Goal: Information Seeking & Learning: Learn about a topic

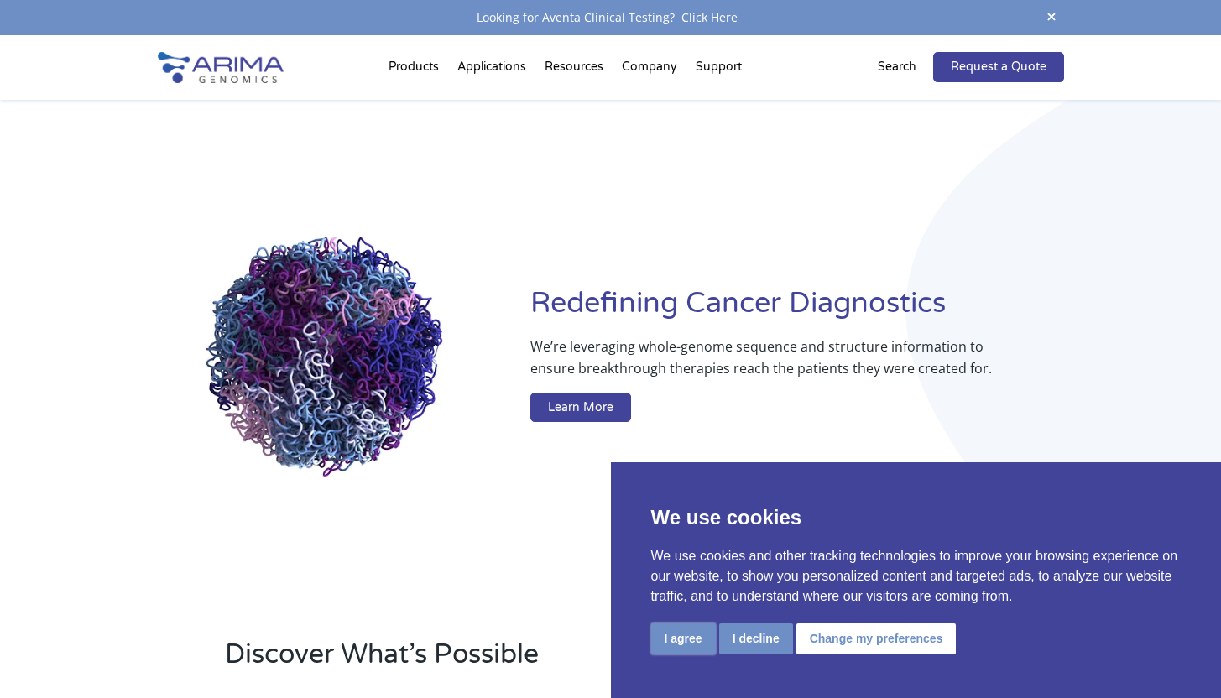
click at [675, 645] on button "I agree" at bounding box center [683, 639] width 65 height 31
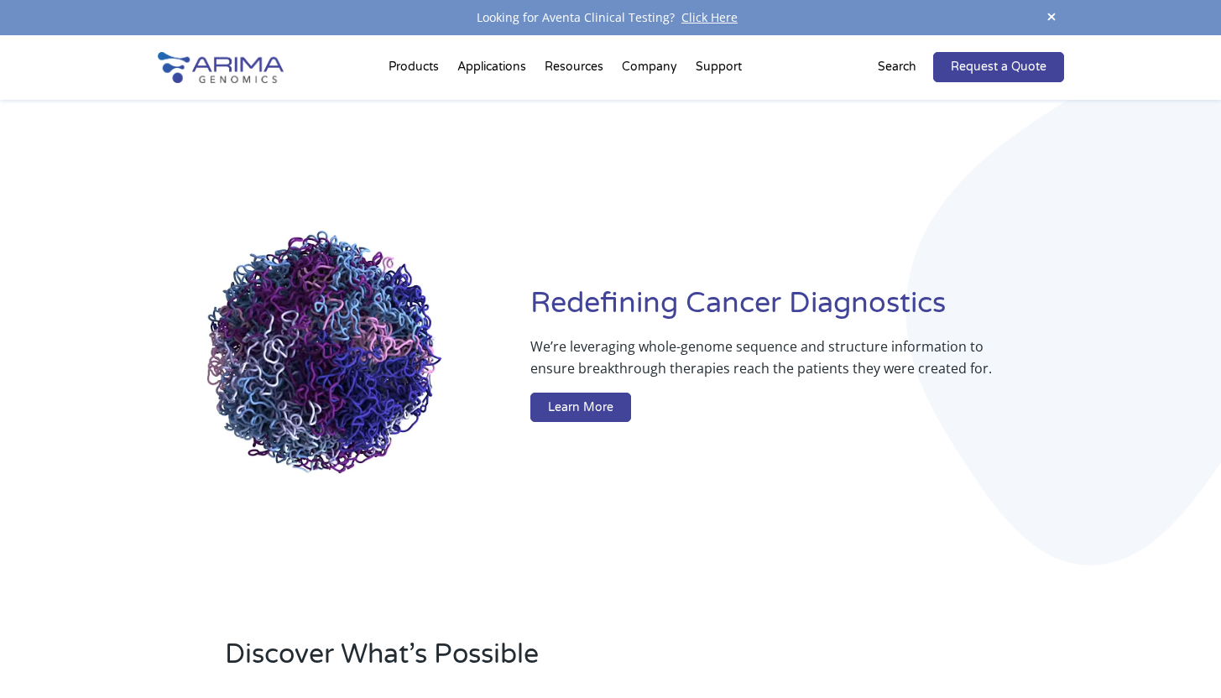
click at [713, 273] on div "Redefining [MEDICAL_DATA] Diagnostics We’re leveraging whole-genome sequence an…" at bounding box center [611, 357] width 906 height 515
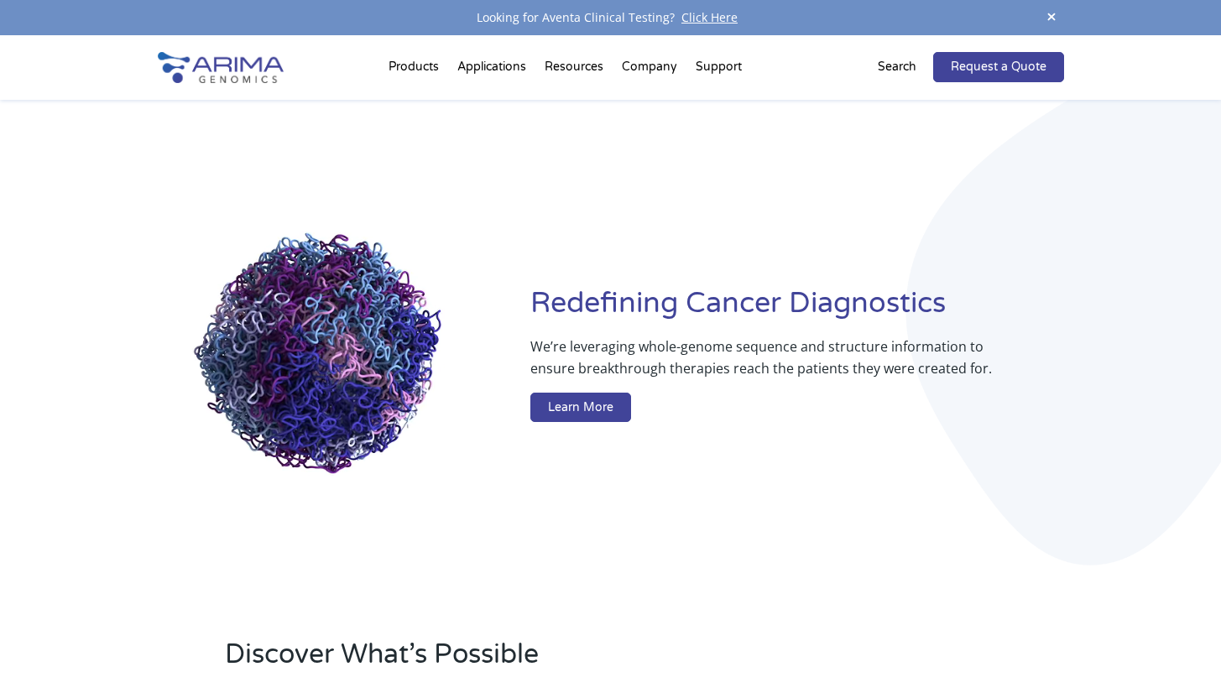
click at [707, 347] on p "We’re leveraging whole-genome sequence and structure information to ensure brea…" at bounding box center [763, 364] width 466 height 57
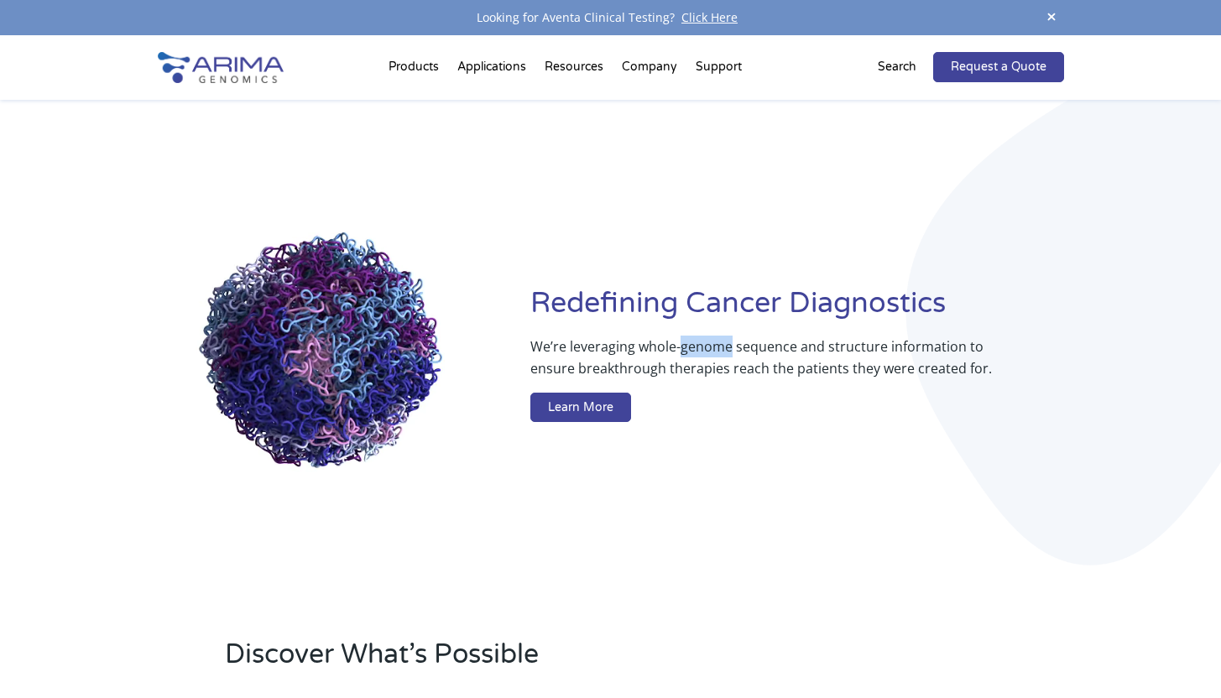
click at [707, 347] on p "We’re leveraging whole-genome sequence and structure information to ensure brea…" at bounding box center [763, 364] width 466 height 57
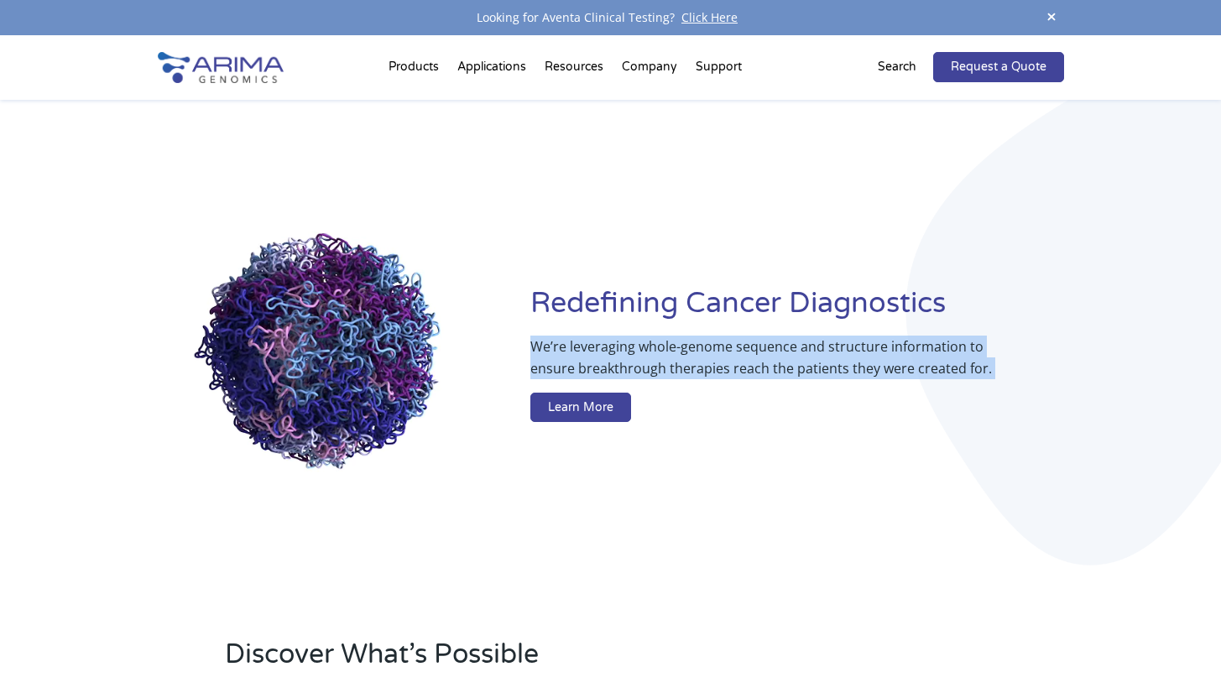
click at [707, 347] on p "We’re leveraging whole-genome sequence and structure information to ensure brea…" at bounding box center [763, 364] width 466 height 57
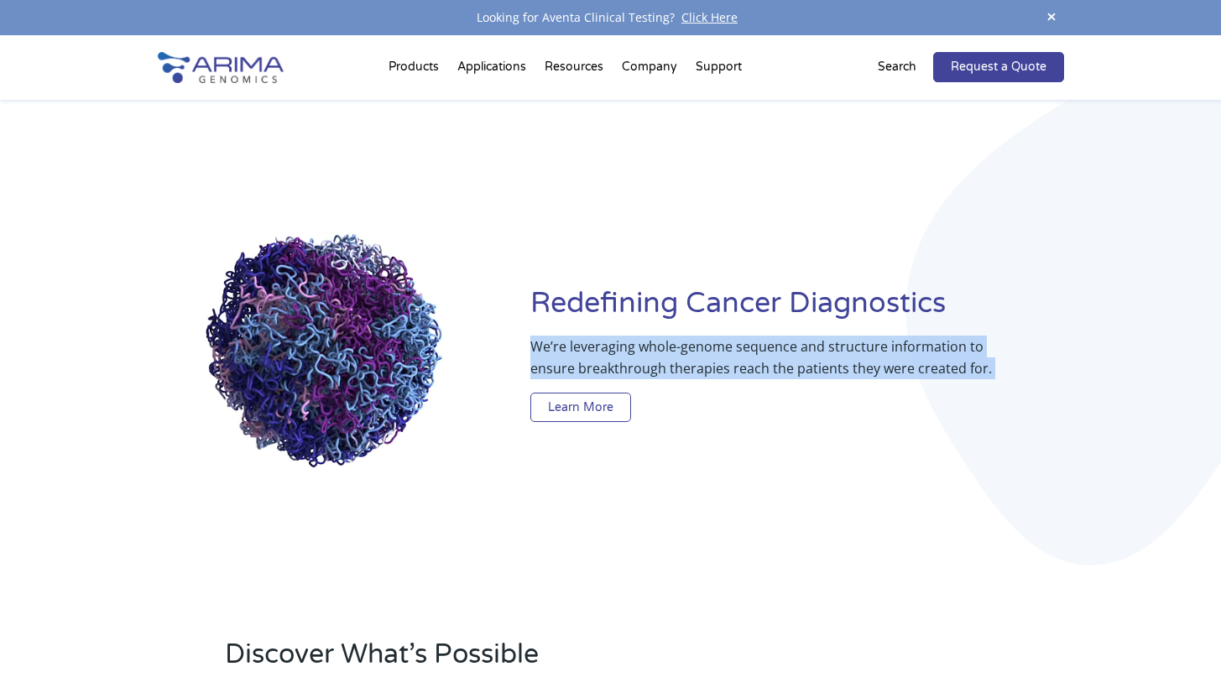
click at [588, 406] on link "Learn More" at bounding box center [580, 408] width 101 height 30
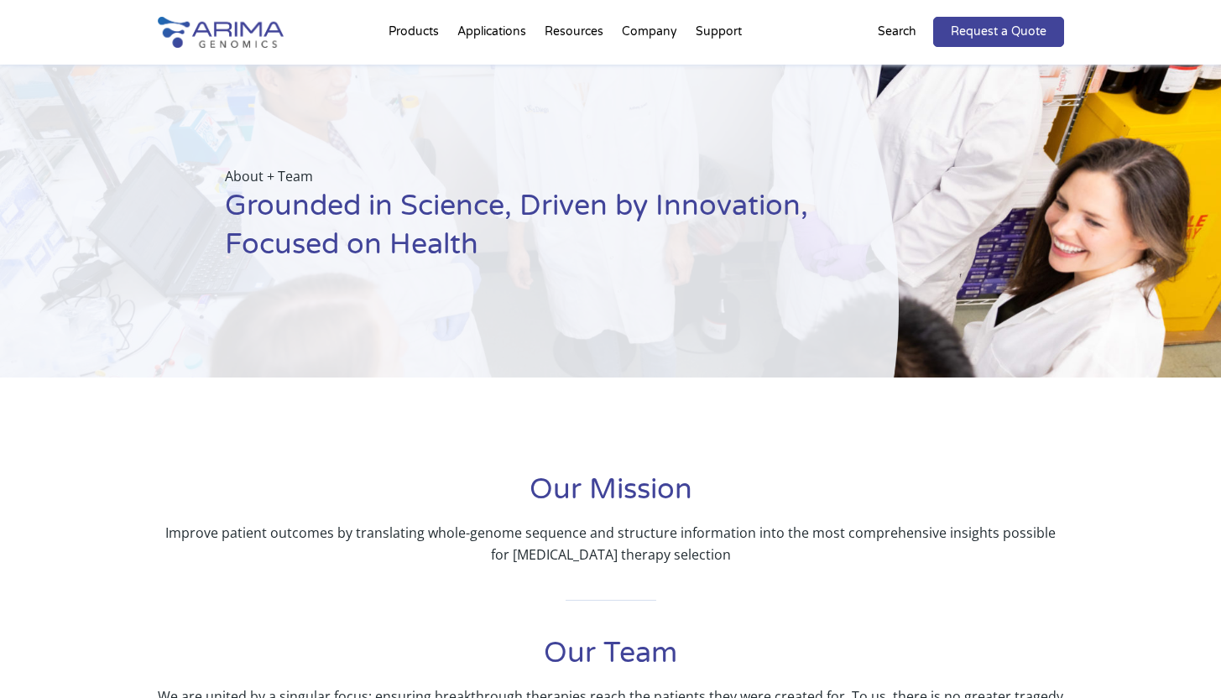
click at [356, 219] on h1 "Grounded in Science, Driven by Innovation, Focused on Health" at bounding box center [520, 232] width 590 height 90
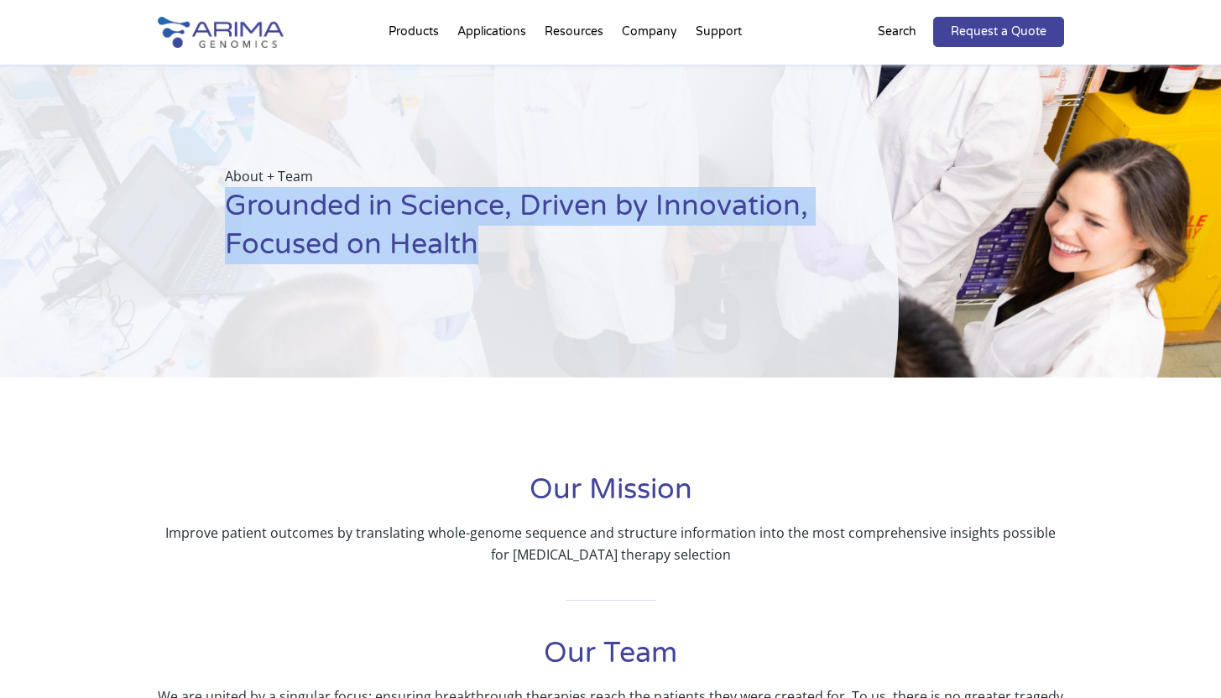
click at [356, 219] on h1 "Grounded in Science, Driven by Innovation, Focused on Health" at bounding box center [520, 232] width 590 height 90
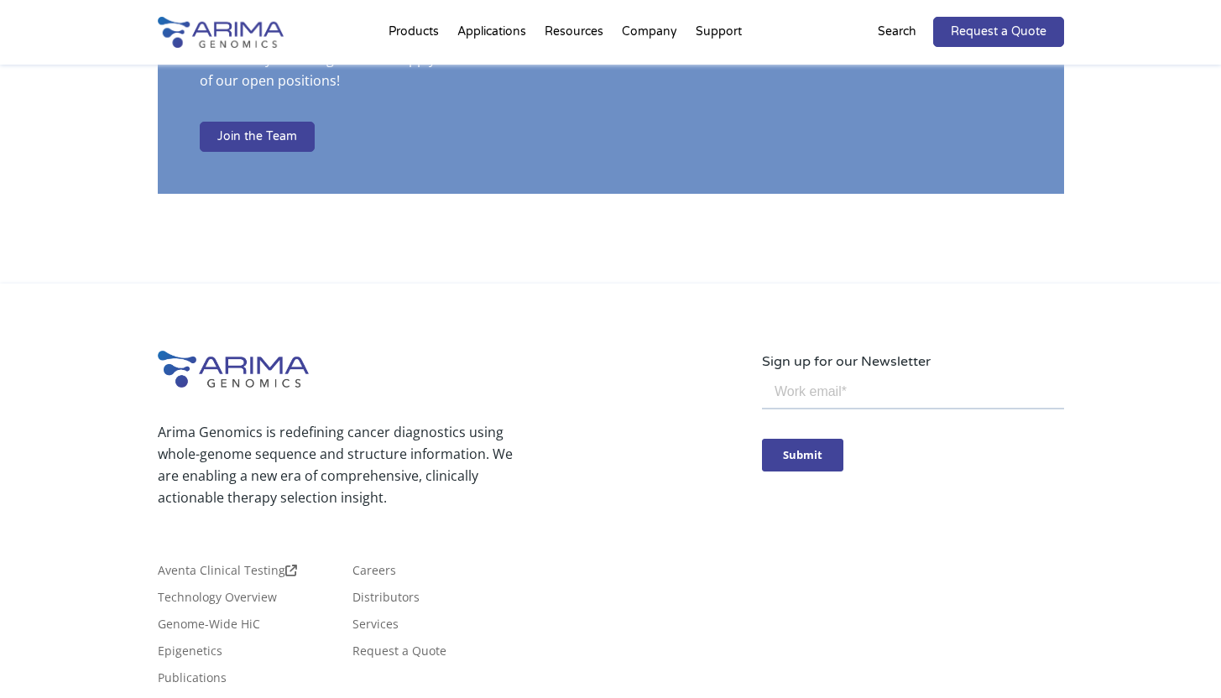
scroll to position [2946, 0]
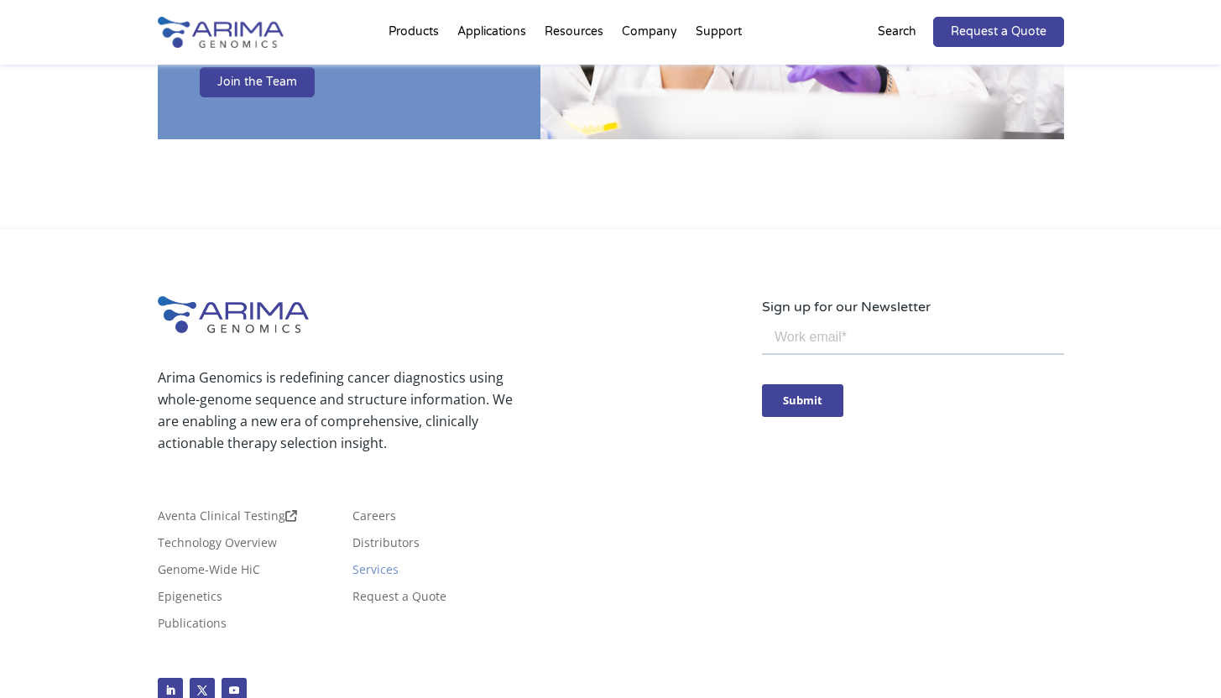
click at [386, 564] on link "Services" at bounding box center [376, 573] width 46 height 18
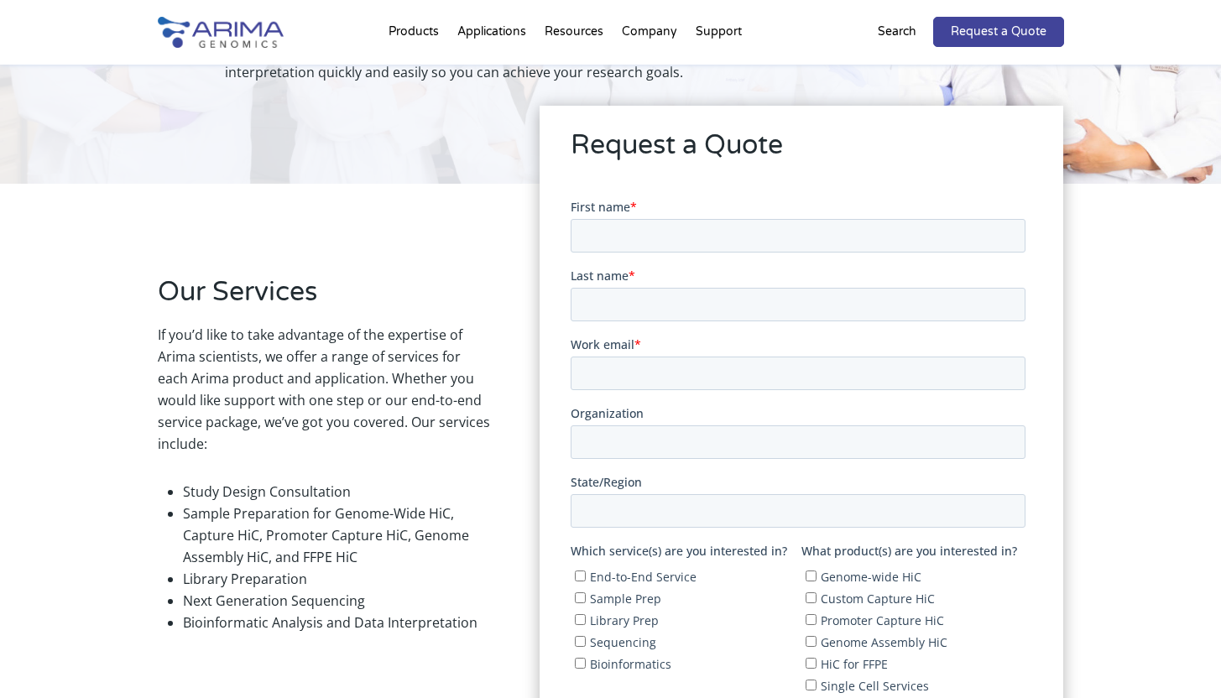
scroll to position [297, 0]
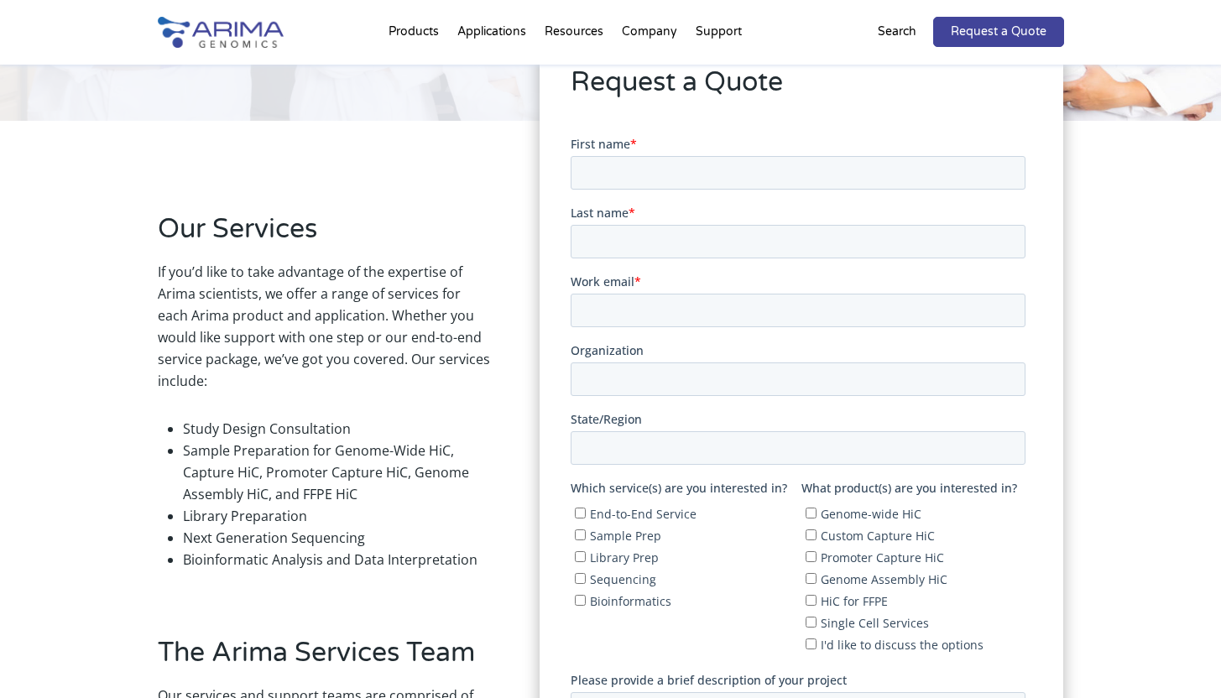
click at [274, 452] on li "Sample Preparation for Genome-Wide HiC, Capture HiC, Promoter Capture HiC, Geno…" at bounding box center [336, 472] width 307 height 65
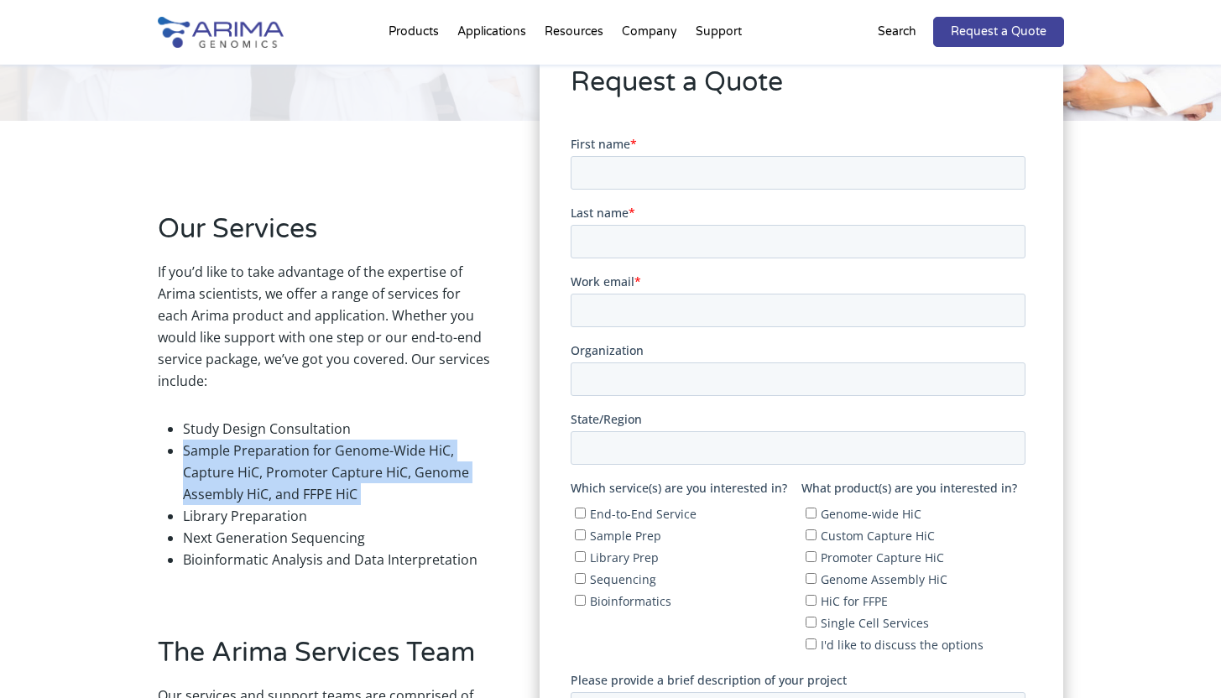
click at [274, 452] on li "Sample Preparation for Genome-Wide HiC, Capture HiC, Promoter Capture HiC, Geno…" at bounding box center [336, 472] width 307 height 65
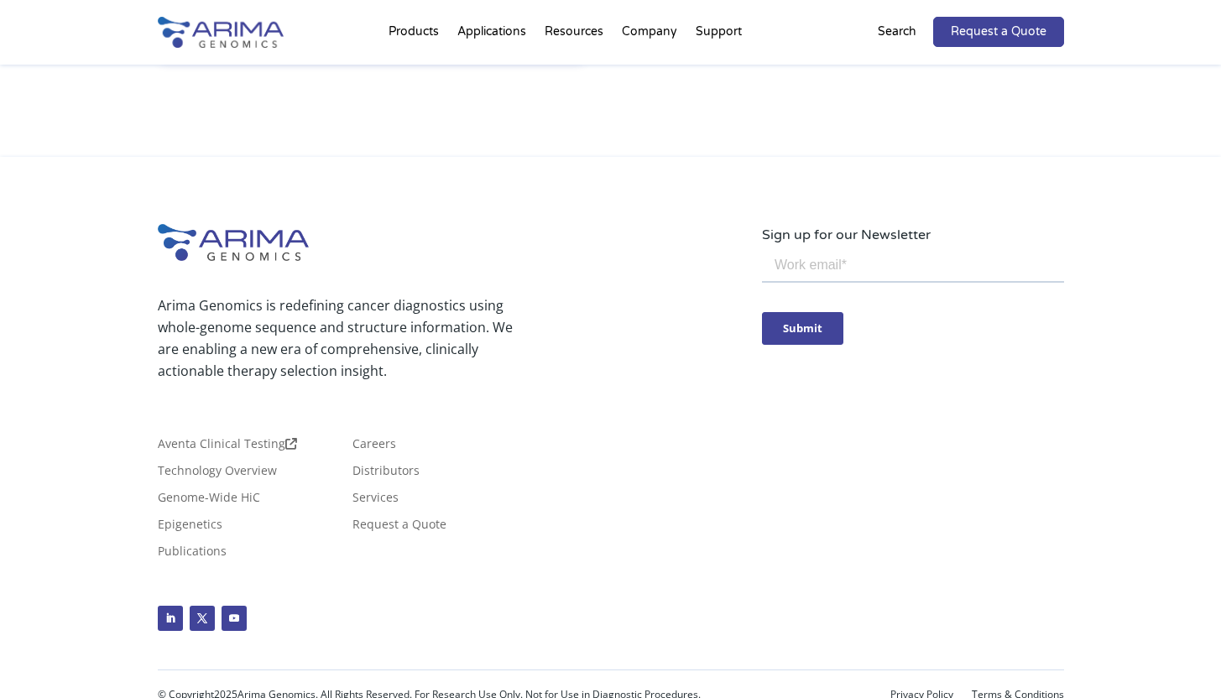
scroll to position [1564, 0]
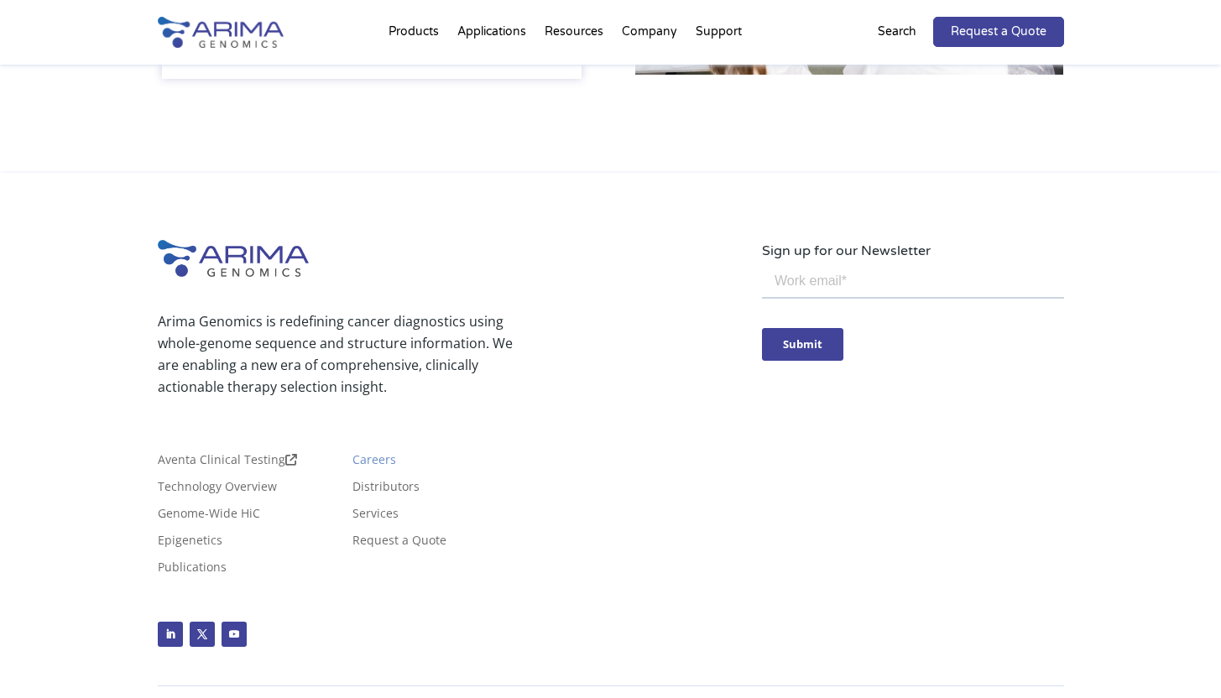
click at [377, 473] on link "Careers" at bounding box center [375, 463] width 44 height 18
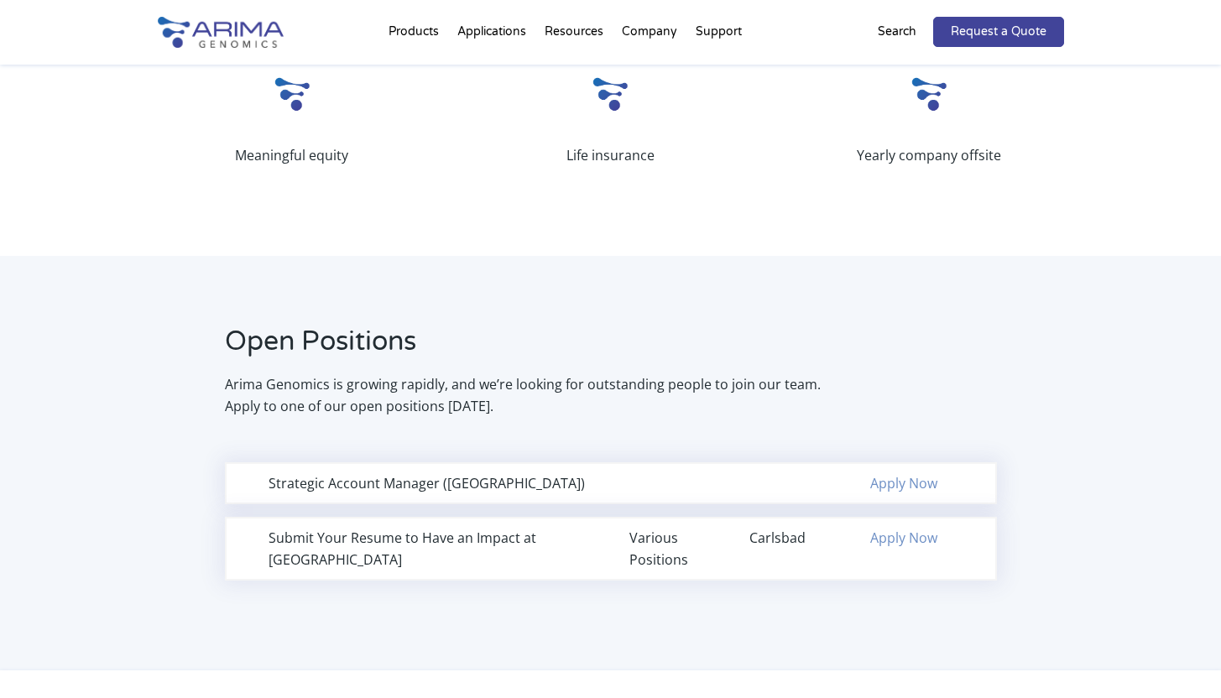
scroll to position [874, 0]
click at [379, 486] on div "Strategic Account Manager (Northeast Region)" at bounding box center [431, 483] width 324 height 22
click at [382, 537] on div "Submit Your Resume to Have an Impact at Arima" at bounding box center [431, 548] width 324 height 44
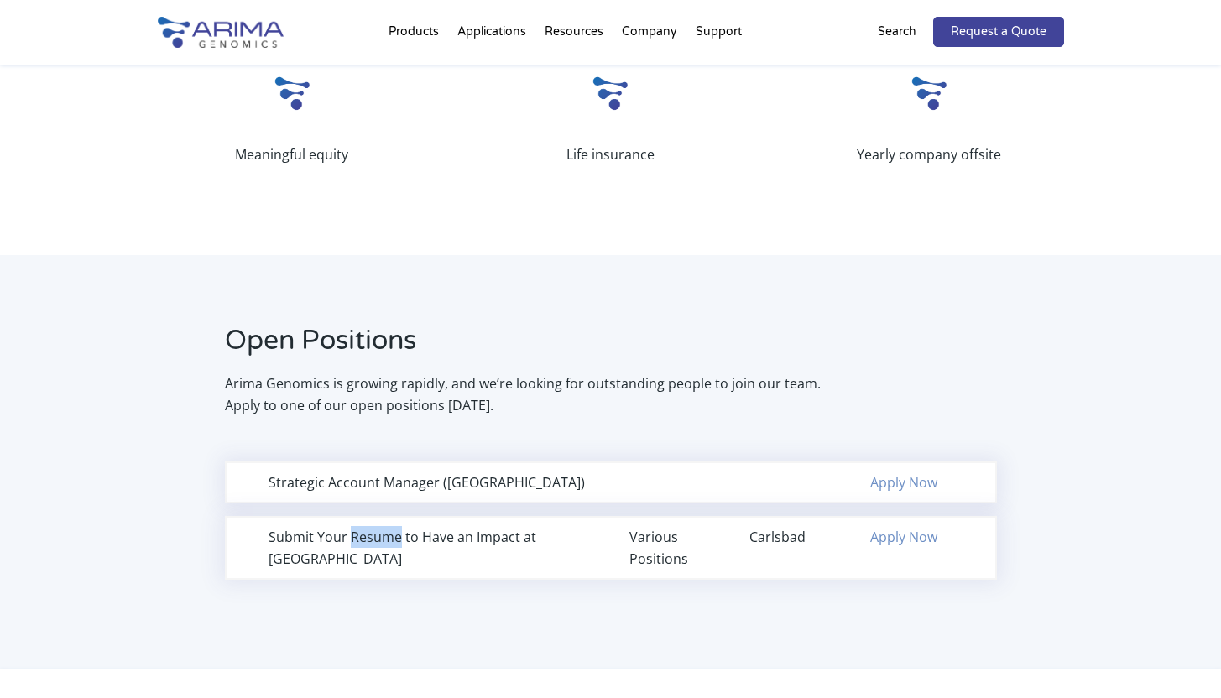
click at [382, 537] on div "Submit Your Resume to Have an Impact at Arima" at bounding box center [431, 548] width 324 height 44
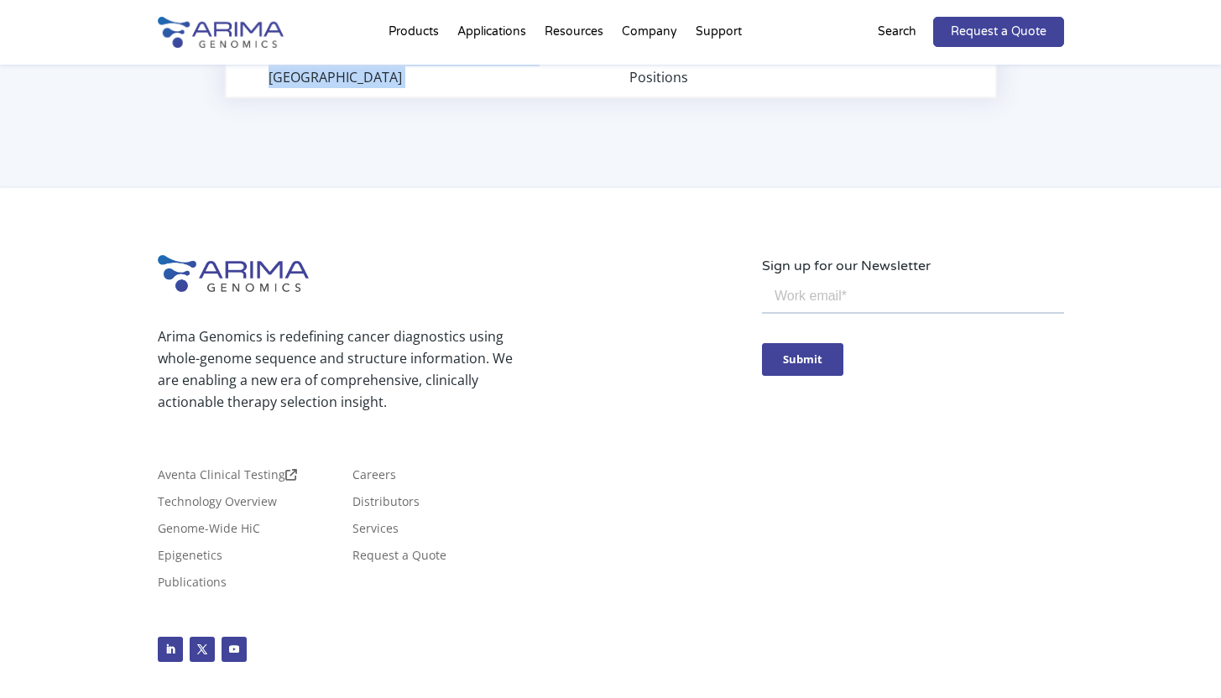
scroll to position [1372, 0]
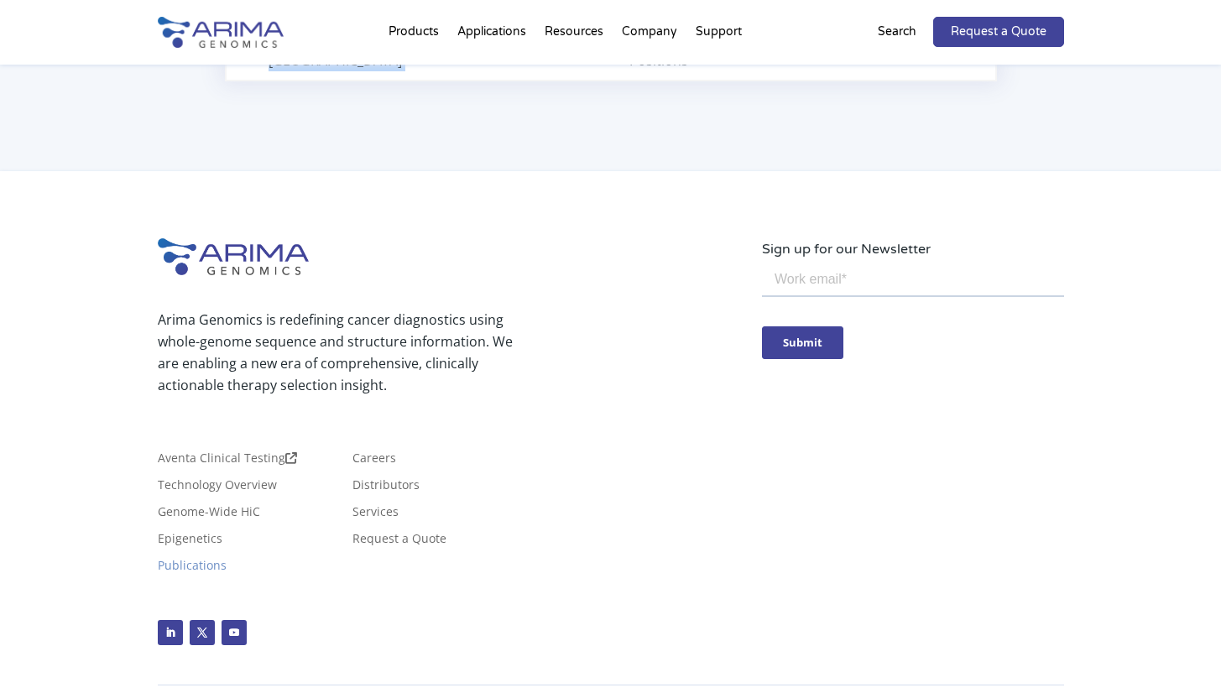
drag, startPoint x: 397, startPoint y: 463, endPoint x: 402, endPoint y: 546, distance: 83.2
click at [189, 541] on link "Epigenetics" at bounding box center [190, 542] width 65 height 18
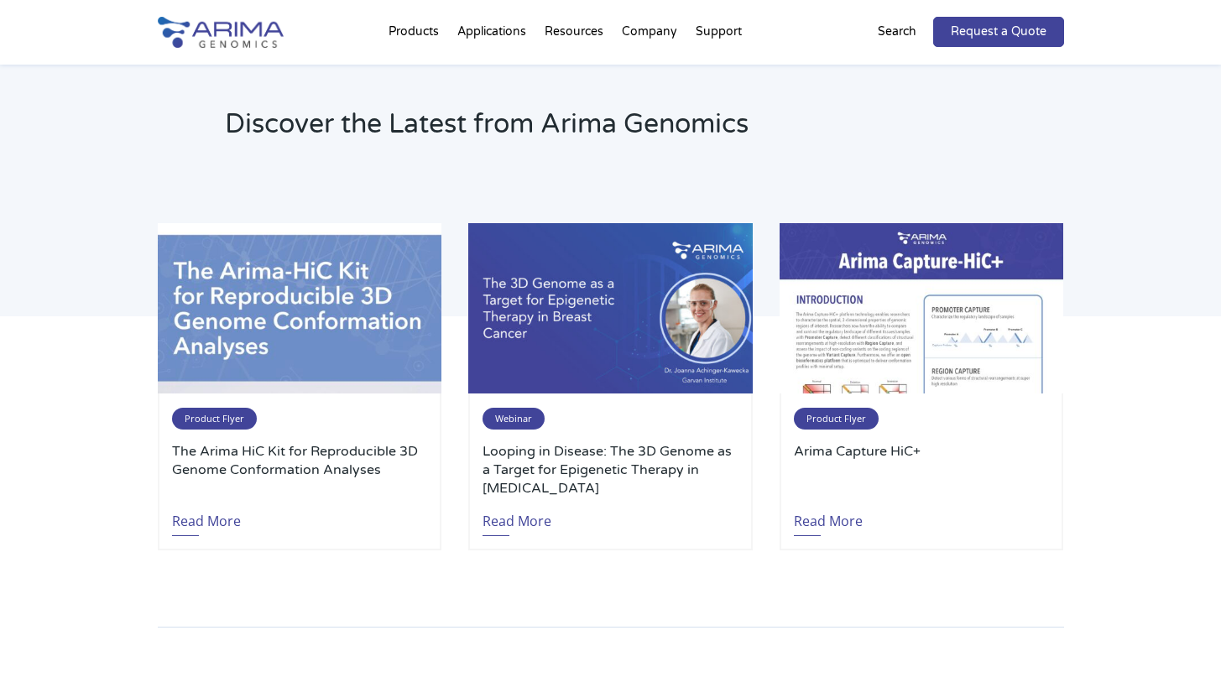
scroll to position [2491, 0]
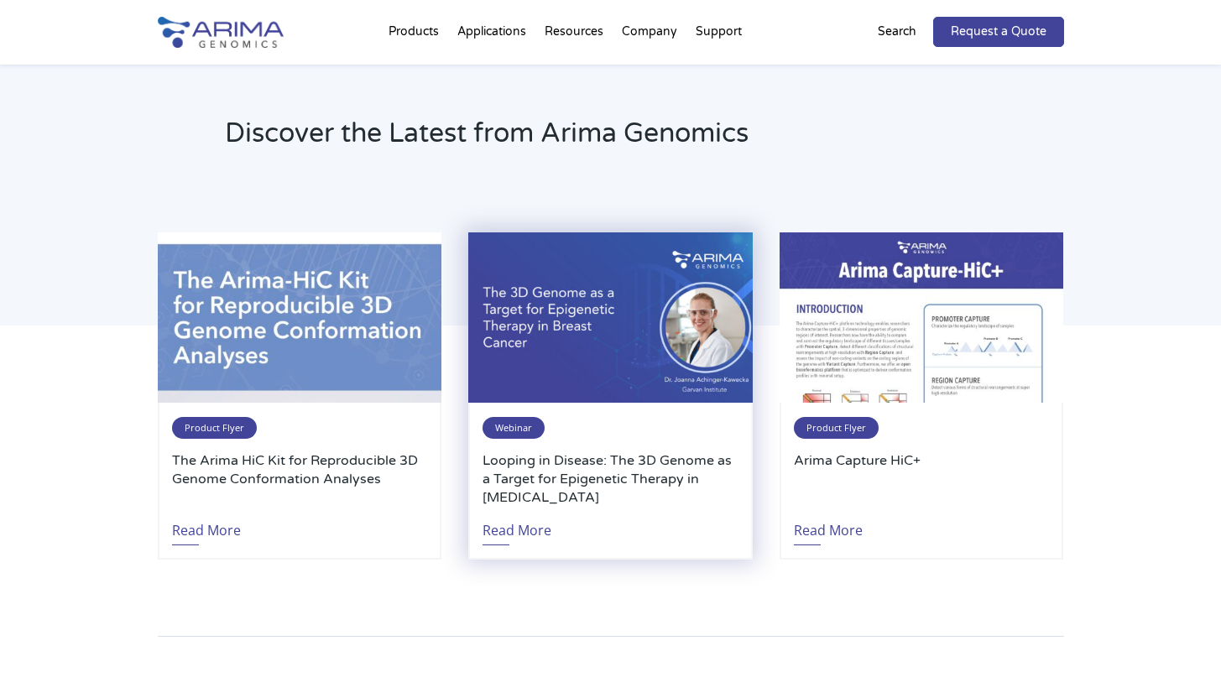
click at [553, 460] on h3 "Looping in Disease: The 3D Genome as a Target for Epigenetic Therapy in Breast …" at bounding box center [610, 479] width 255 height 55
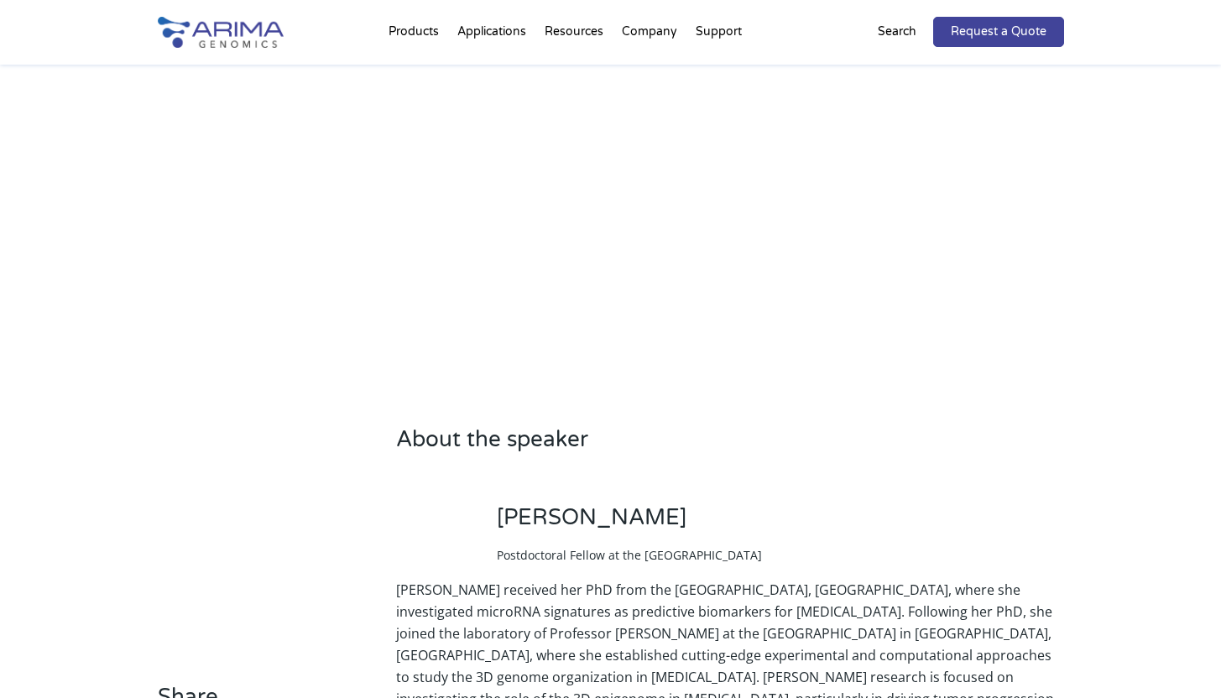
scroll to position [621, 0]
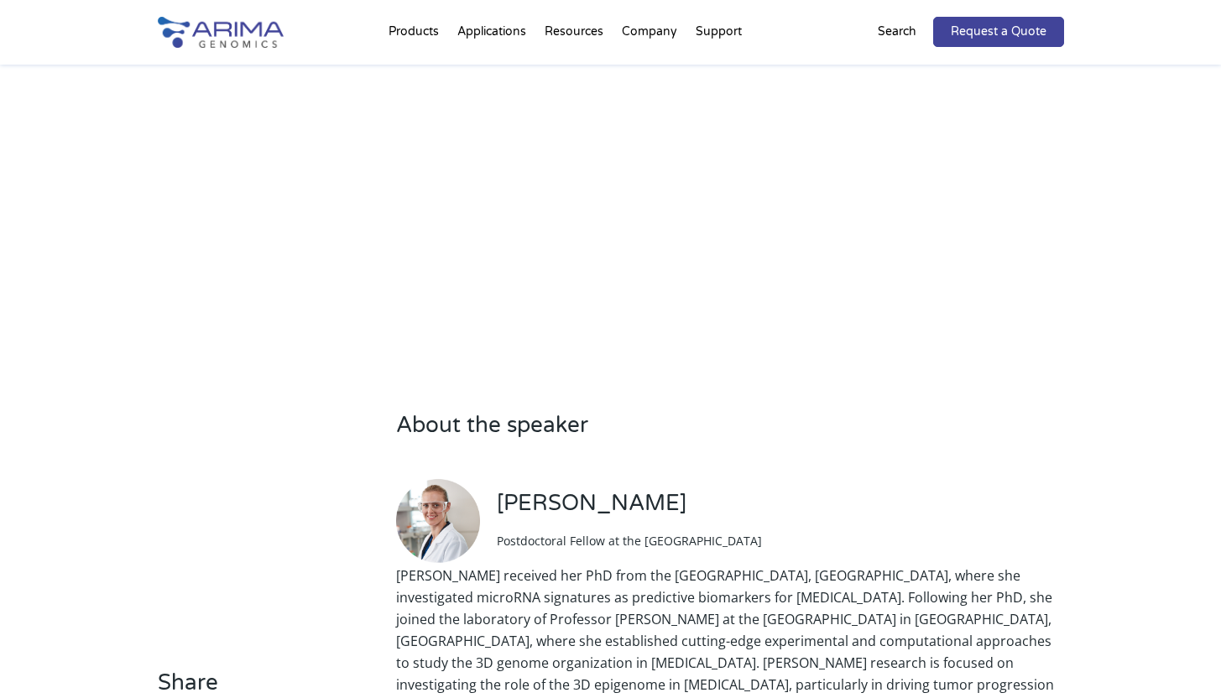
click at [671, 565] on p "Dr. Joanna Achinger-Kawecka received her PhD from the University of Tuebingen, …" at bounding box center [729, 648] width 667 height 166
click at [671, 565] on p "[PERSON_NAME] received her PhD from the [GEOGRAPHIC_DATA], [GEOGRAPHIC_DATA], w…" at bounding box center [729, 648] width 667 height 166
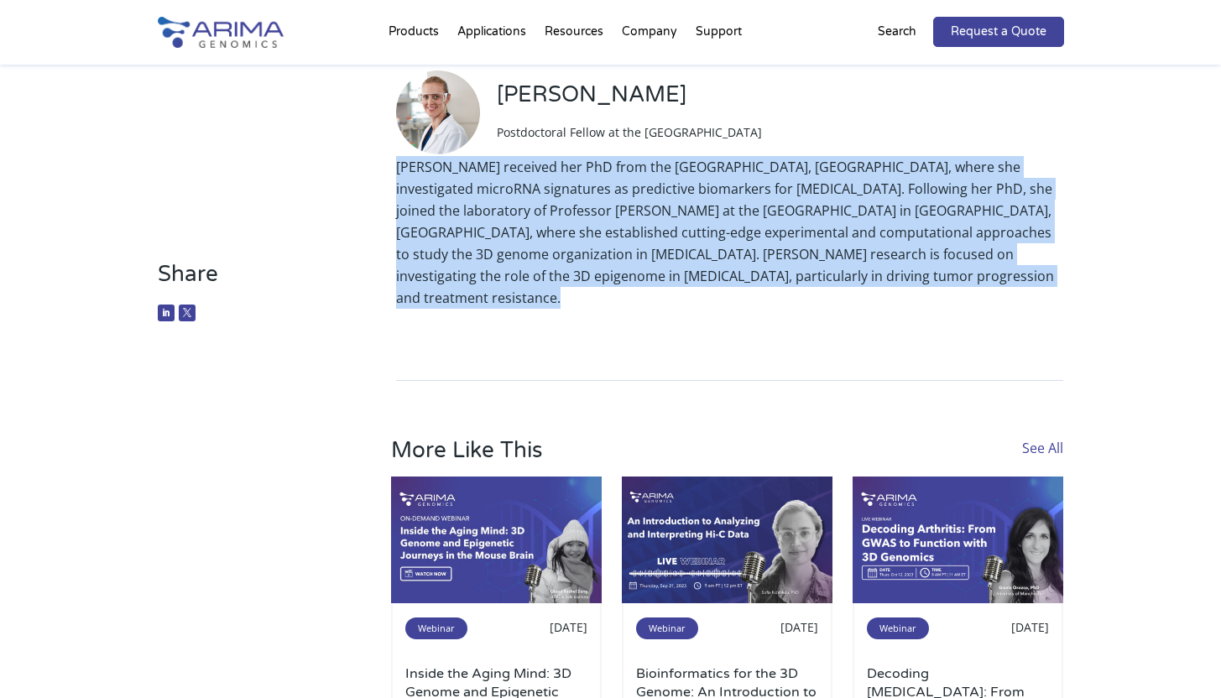
scroll to position [1026, 0]
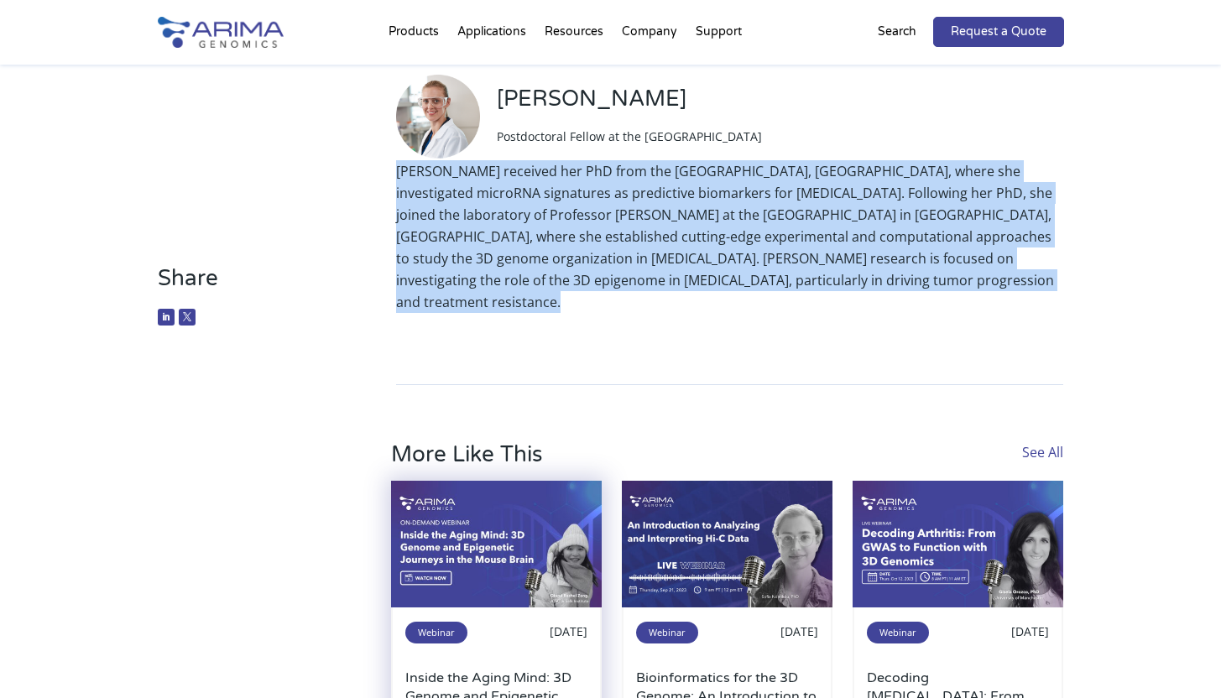
click at [487, 488] on img at bounding box center [496, 544] width 211 height 127
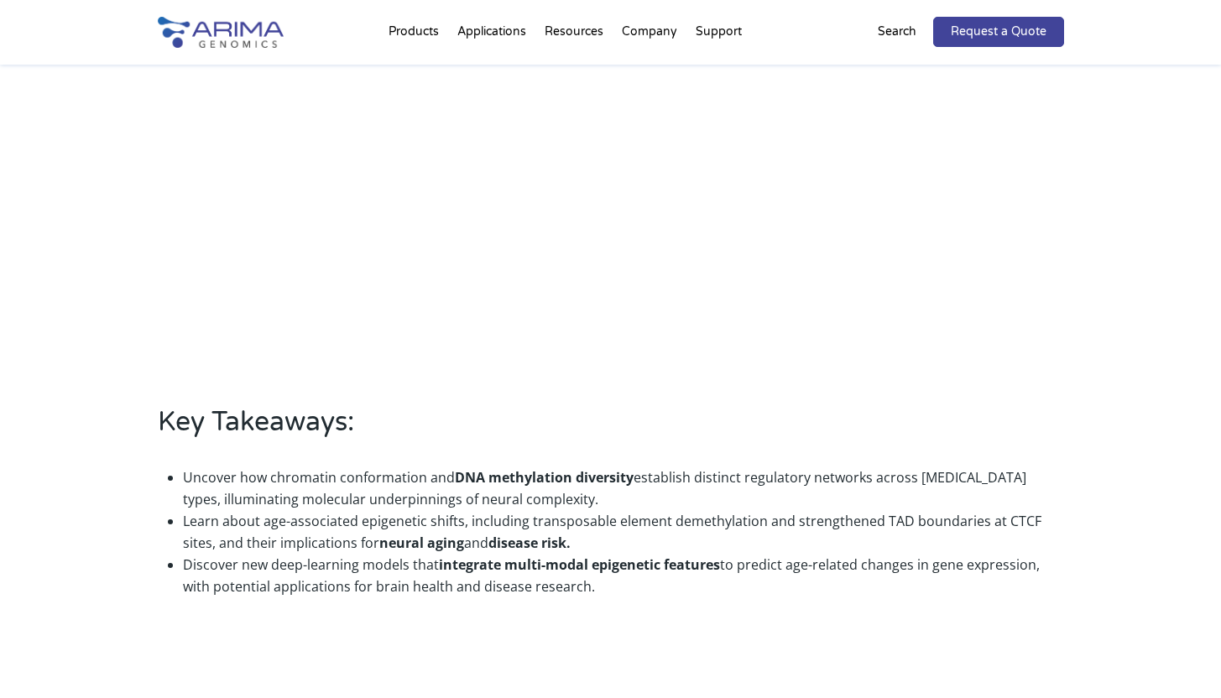
scroll to position [701, 0]
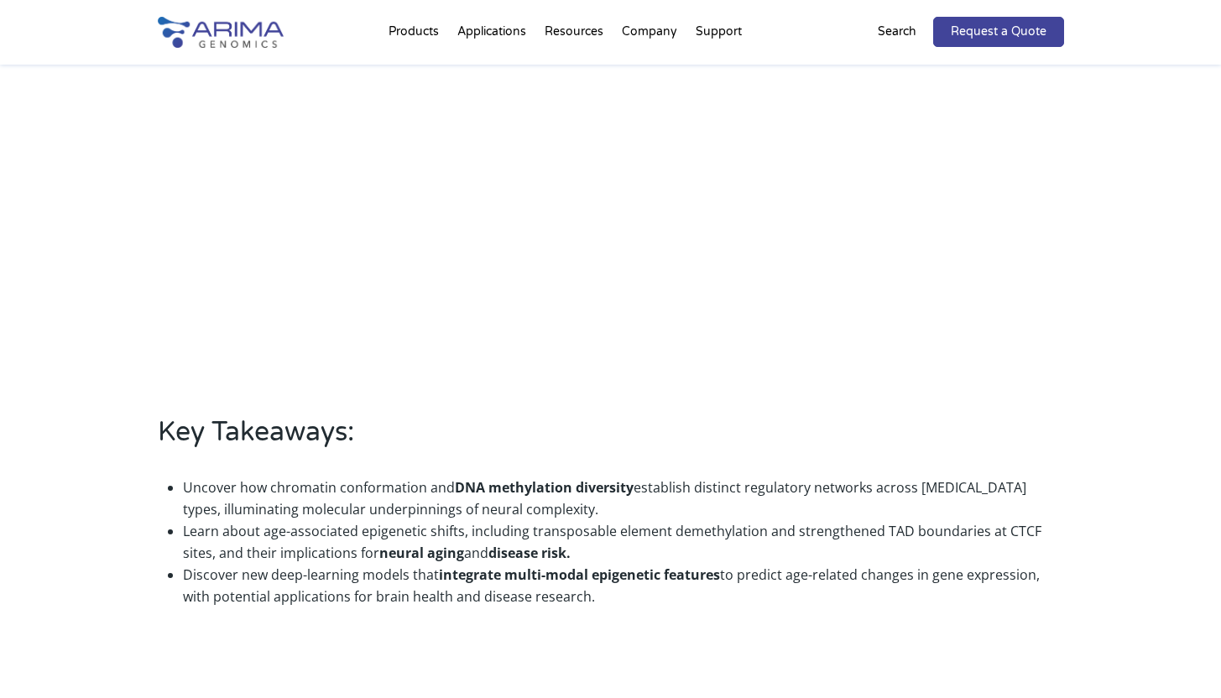
click at [323, 493] on li "Uncover how chromatin conformation and DNA methylation diversity establish dist…" at bounding box center [623, 499] width 881 height 44
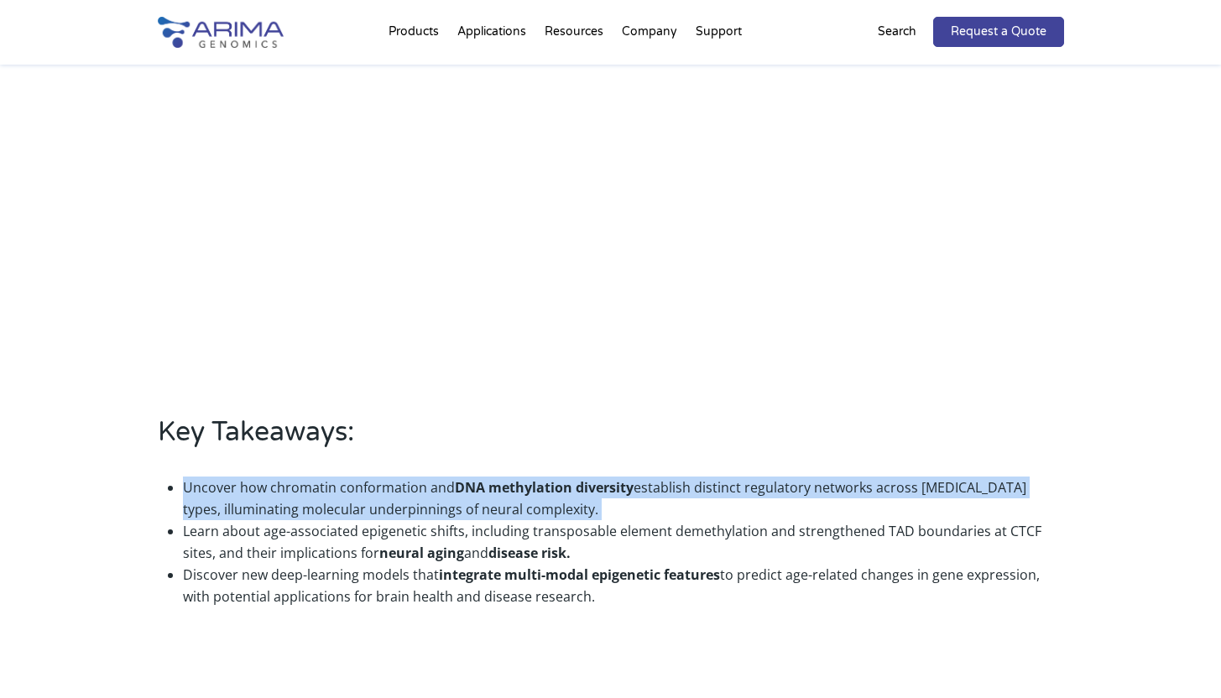
click at [323, 493] on li "Uncover how chromatin conformation and DNA methylation diversity establish dist…" at bounding box center [623, 499] width 881 height 44
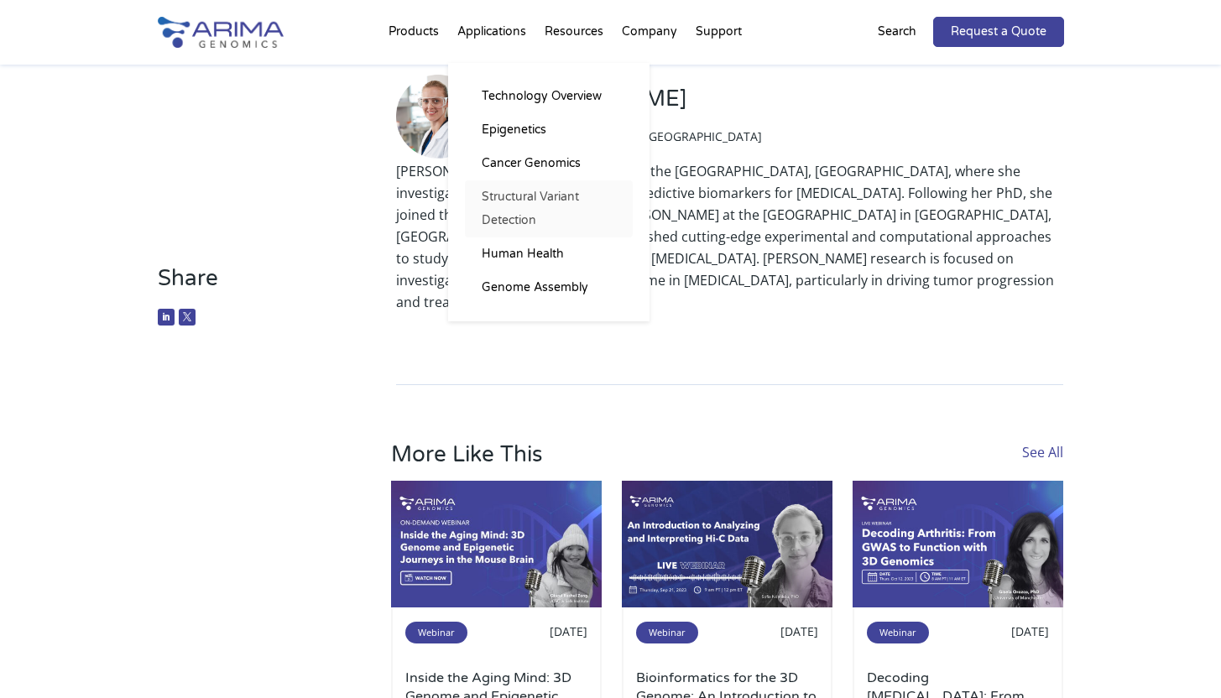
click at [526, 205] on link "Structural Variant Detection" at bounding box center [549, 208] width 168 height 57
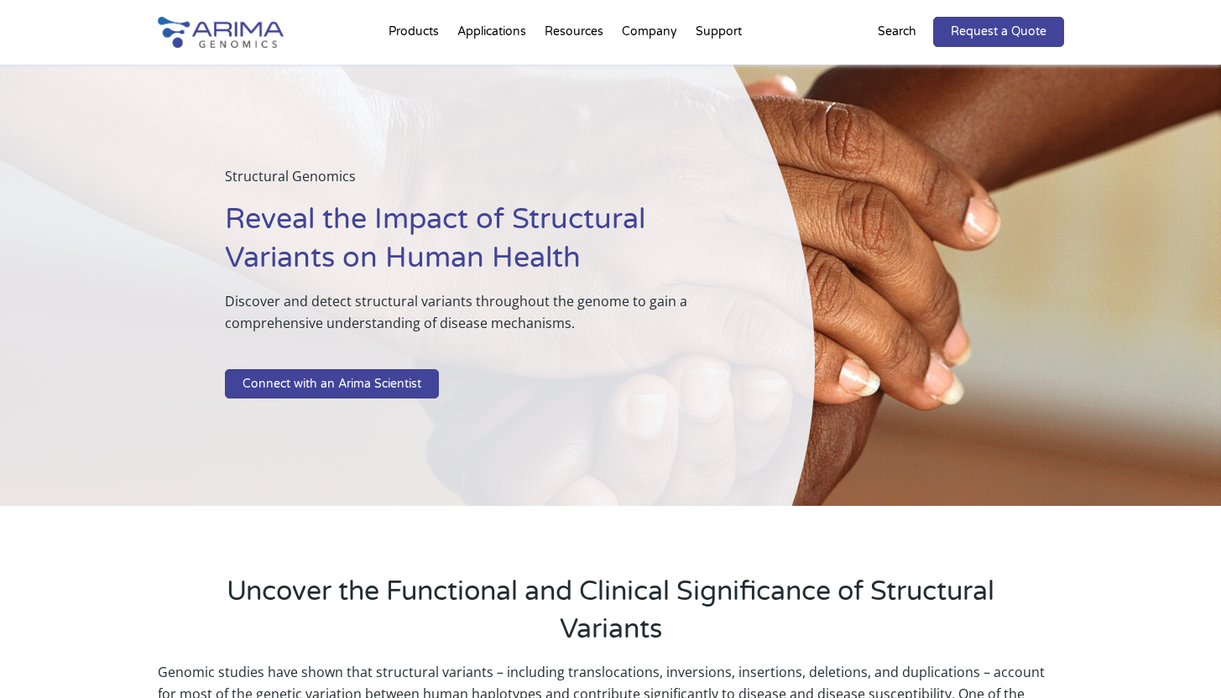
click at [526, 205] on h1 "Reveal the Impact of Structural Variants on Human Health" at bounding box center [478, 246] width 506 height 90
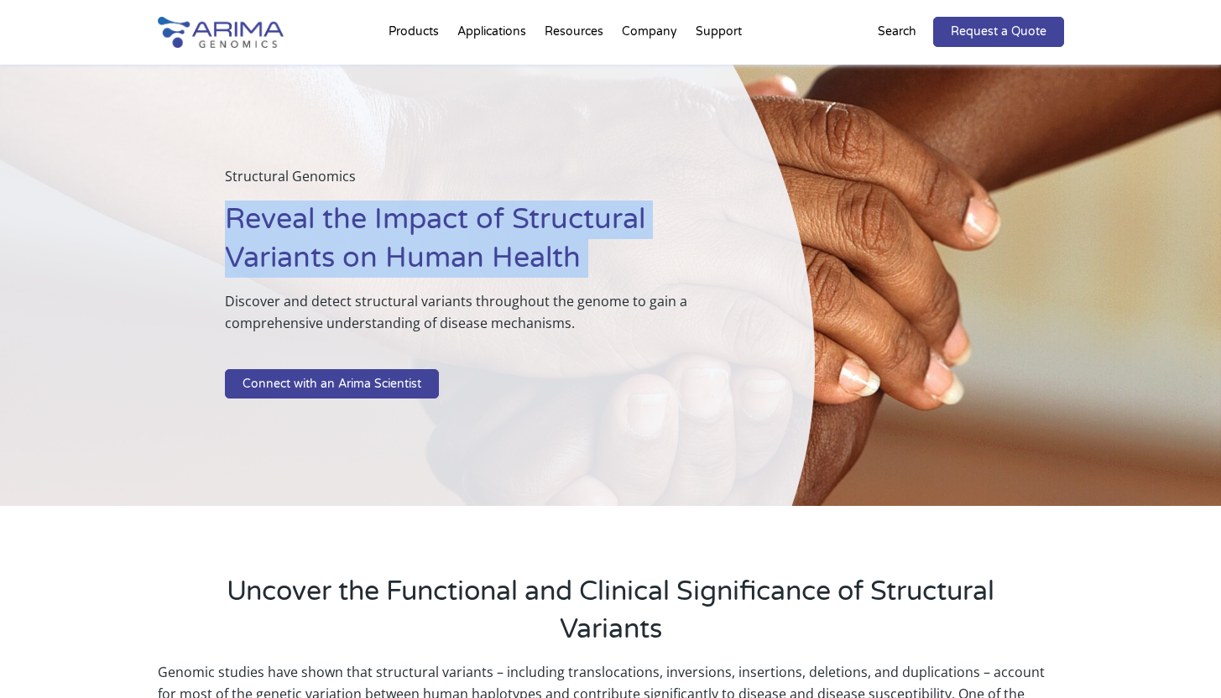
click at [526, 205] on h1 "Reveal the Impact of Structural Variants on Human Health" at bounding box center [478, 246] width 506 height 90
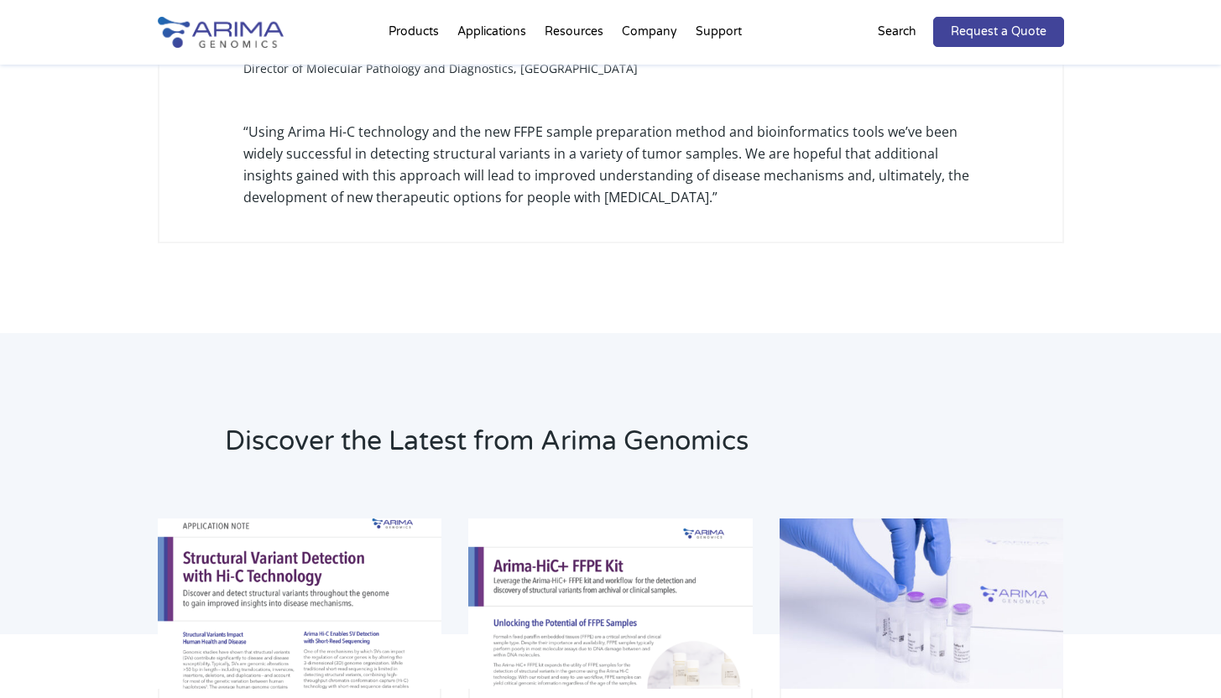
scroll to position [3352, 0]
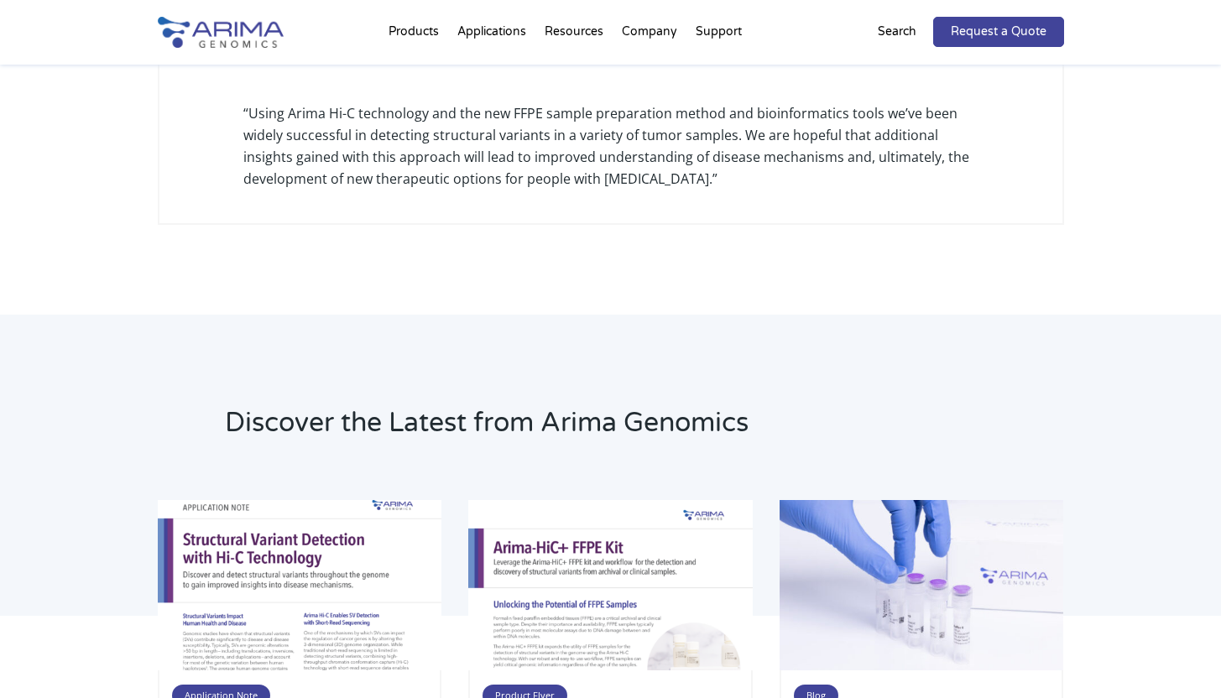
click at [682, 426] on h2 "Discover the Latest from Arima Genomics" at bounding box center [525, 430] width 600 height 50
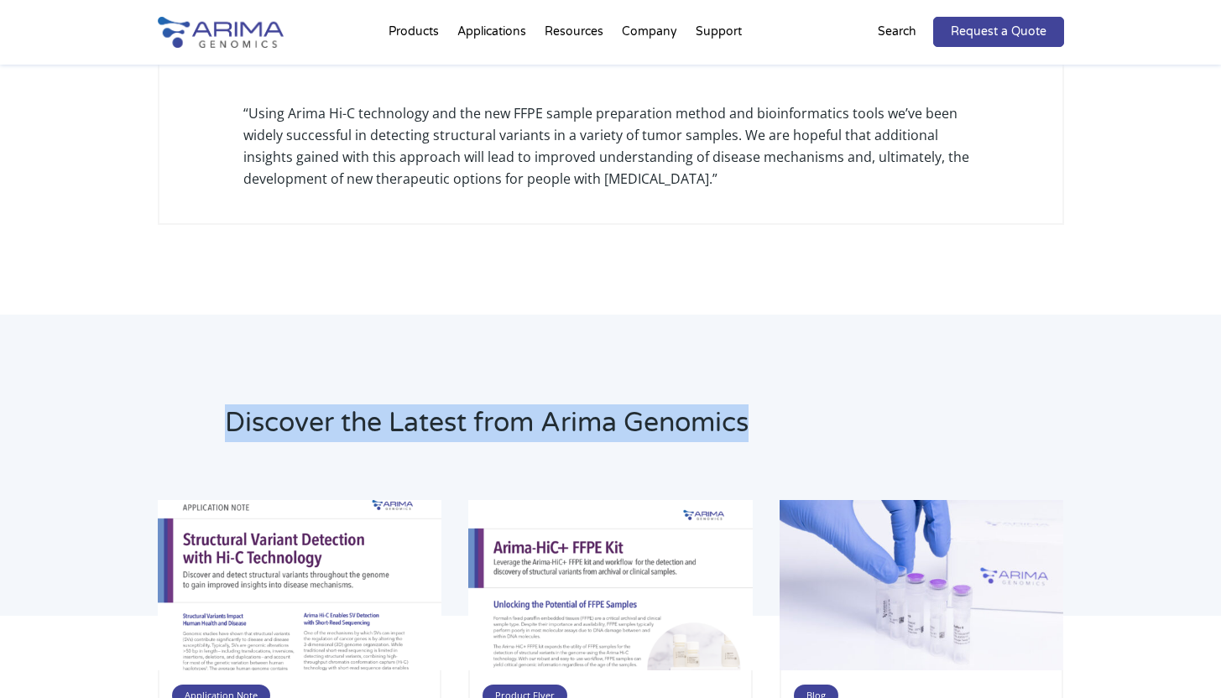
click at [682, 426] on h2 "Discover the Latest from Arima Genomics" at bounding box center [525, 430] width 600 height 50
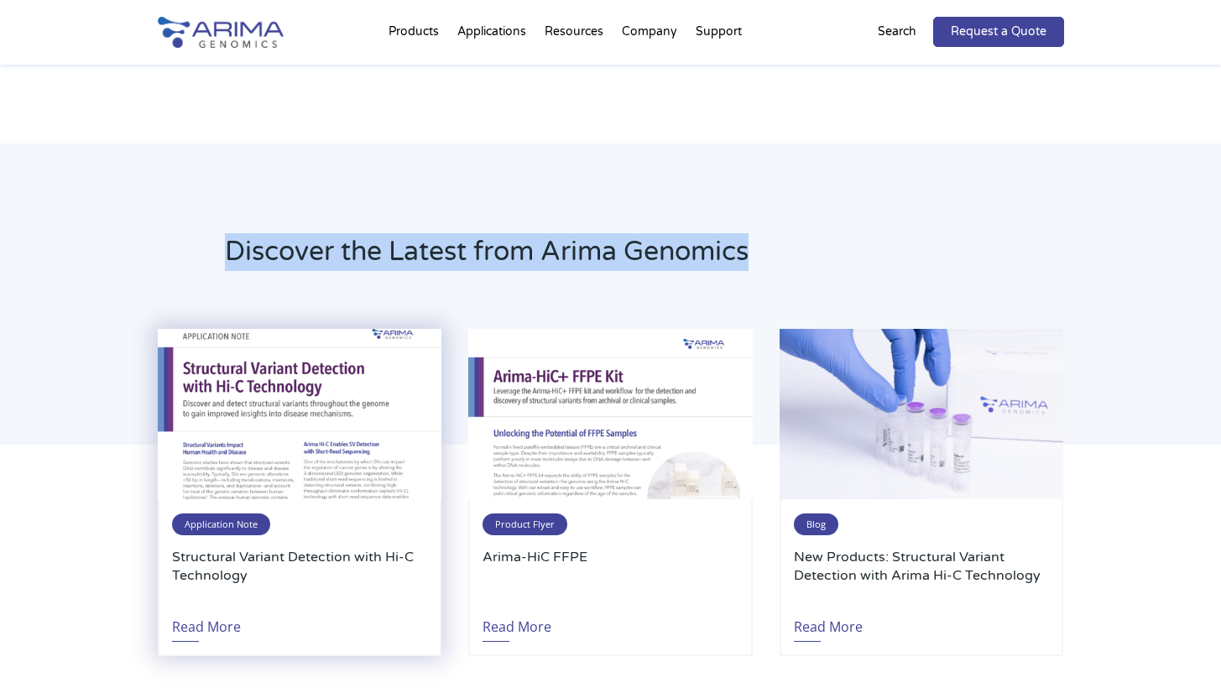
scroll to position [3537, 0]
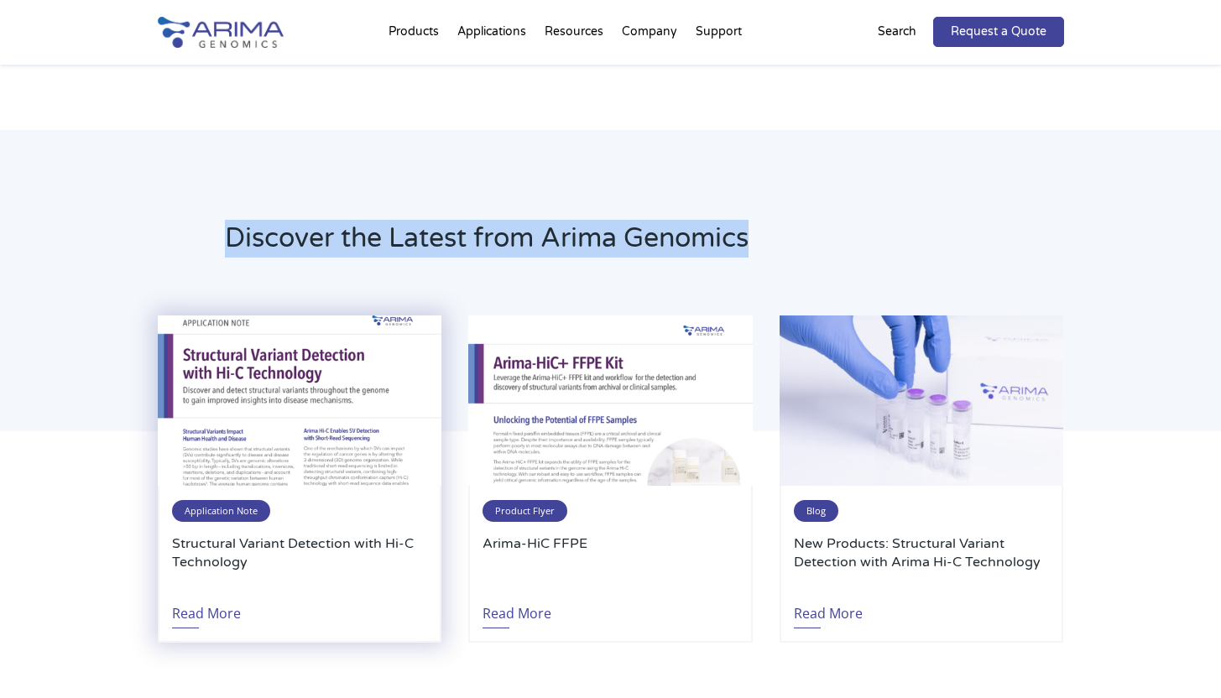
click at [303, 554] on h3 "Structural Variant Detection with Hi-C Technology" at bounding box center [299, 562] width 255 height 55
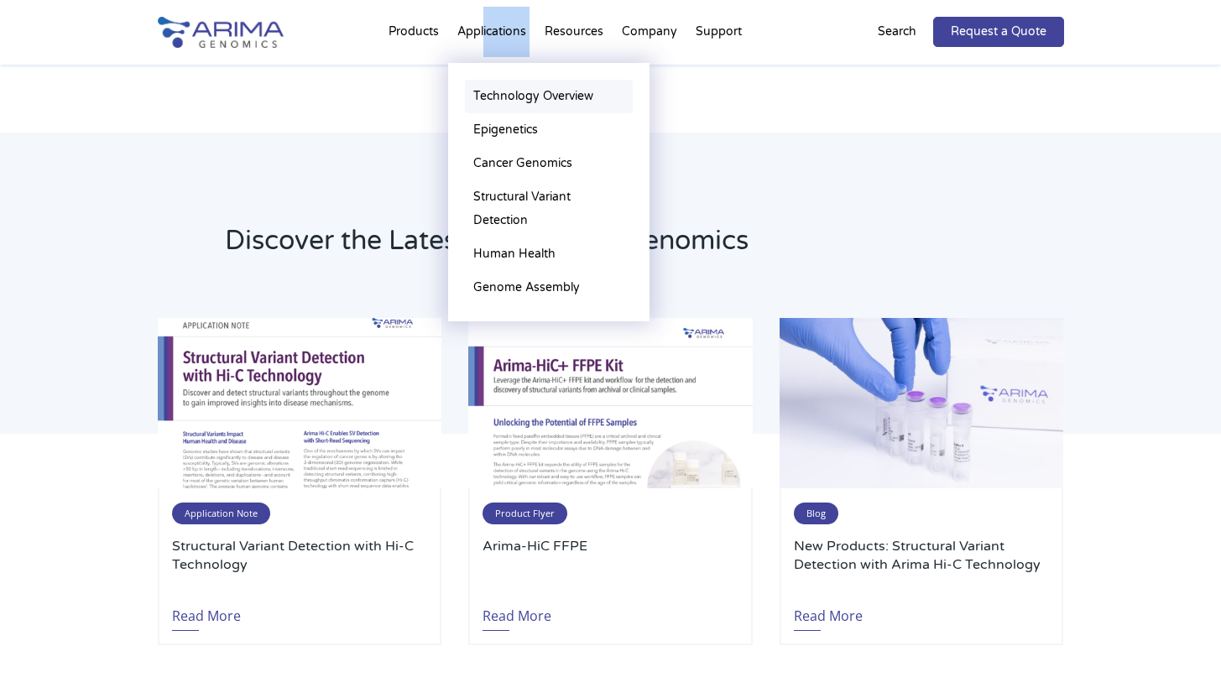
drag, startPoint x: 486, startPoint y: 40, endPoint x: 497, endPoint y: 80, distance: 40.9
click at [497, 64] on li "Applications Technology Overview Epigenetics [MEDICAL_DATA] Genomics Structural…" at bounding box center [491, 35] width 87 height 57
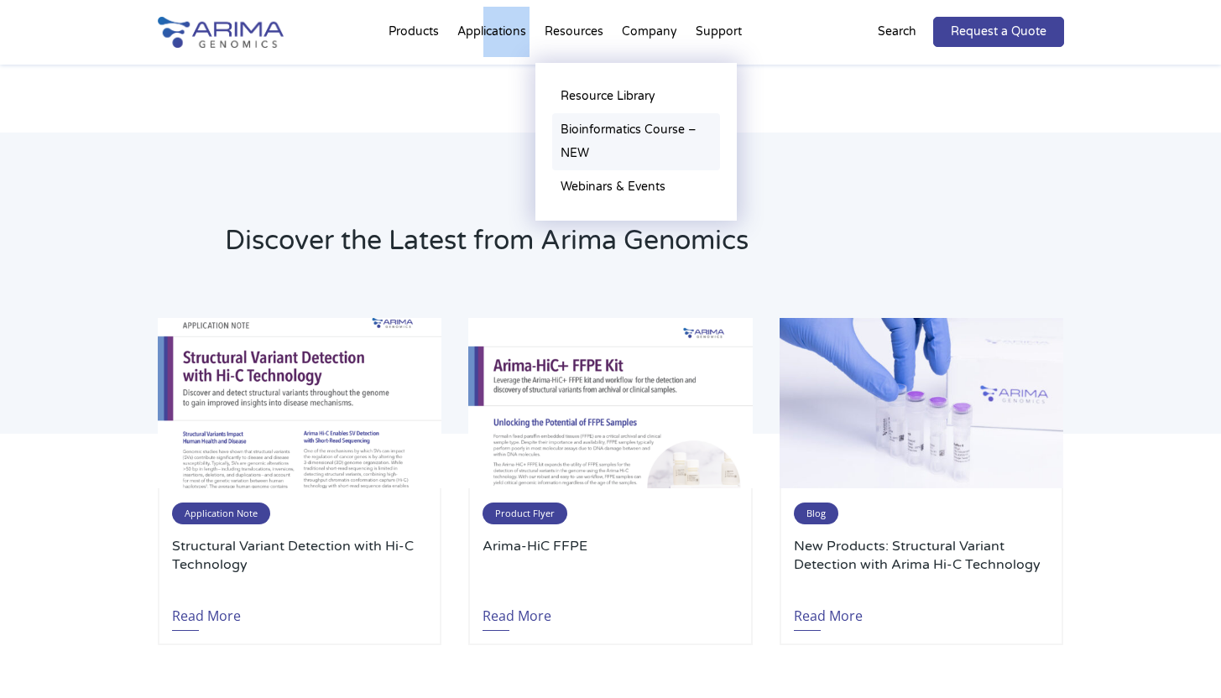
click at [624, 134] on link "Bioinformatics Course – NEW" at bounding box center [636, 141] width 168 height 57
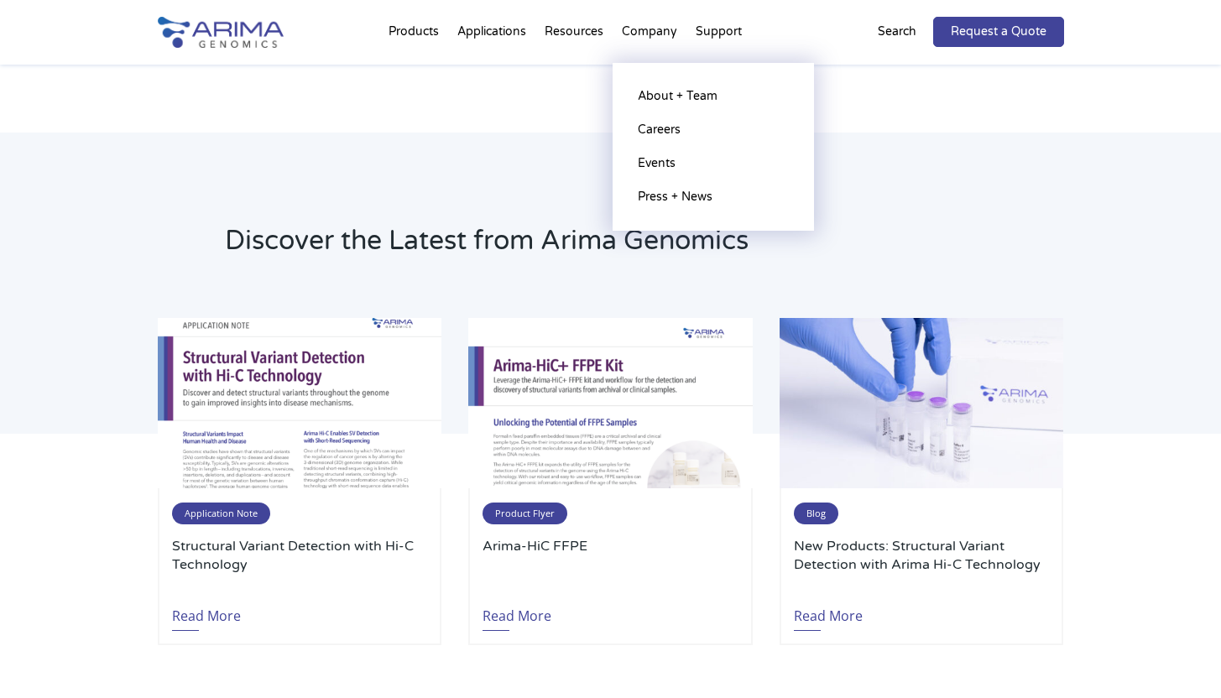
click at [638, 37] on li "Company About + Team Careers Events Press + News" at bounding box center [650, 35] width 74 height 57
